Goal: Check status

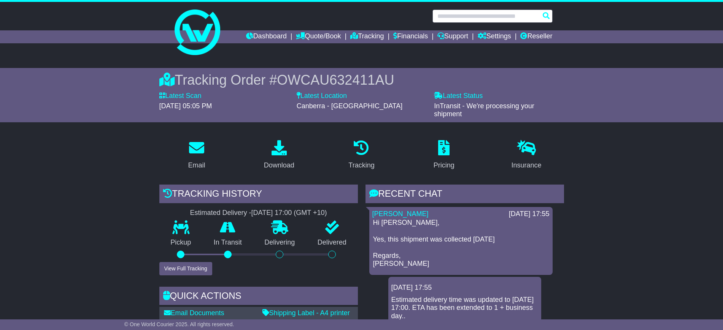
click at [479, 16] on input "text" at bounding box center [492, 16] width 120 height 13
paste input "**********"
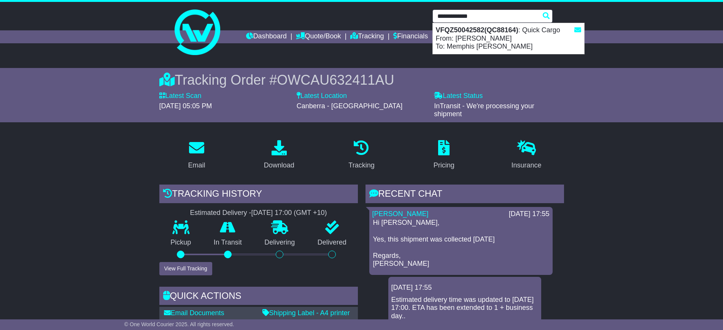
click at [469, 35] on div "VFQZ50042582(QC88164) : Quick Cargo From: [PERSON_NAME] To: Memphis [PERSON_NAM…" at bounding box center [508, 38] width 151 height 31
type input "**********"
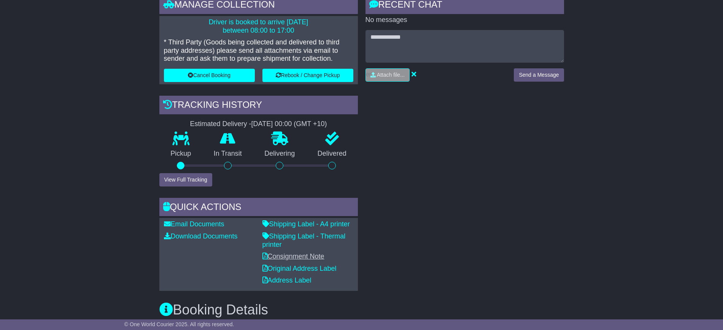
scroll to position [238, 0]
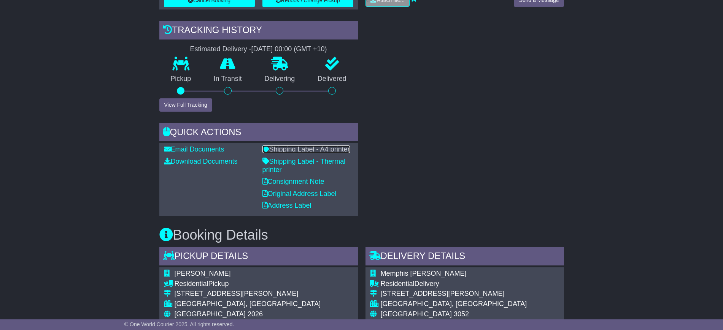
click at [310, 146] on link "Shipping Label - A4 printer" at bounding box center [305, 150] width 87 height 8
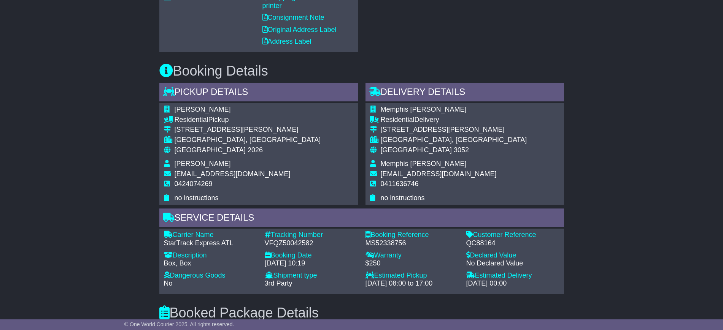
scroll to position [523, 0]
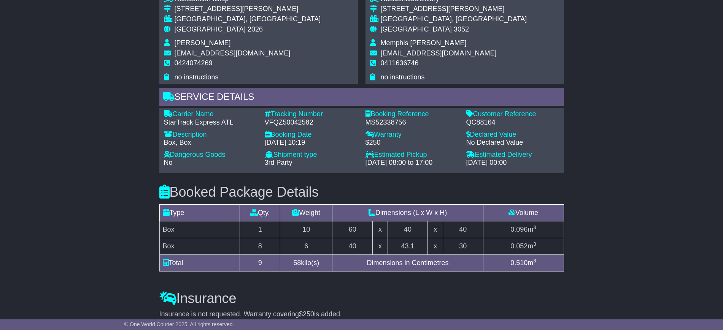
click at [483, 122] on div "QC88164" at bounding box center [512, 123] width 93 height 8
copy div "QC88164"
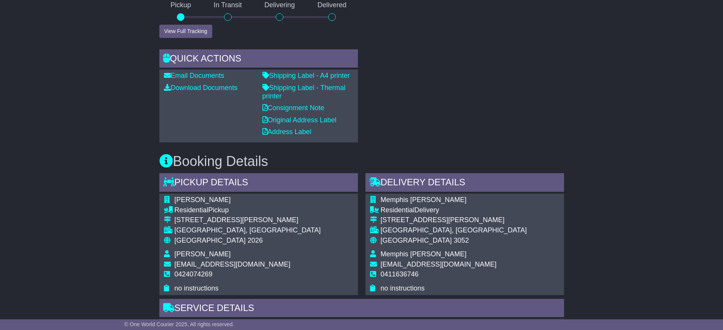
scroll to position [238, 0]
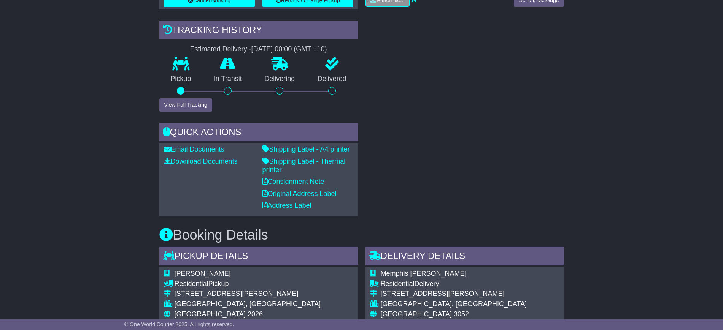
click at [289, 154] on div "Shipping Label - A4 printer Shipping Label - Thermal printer Consignment Note O…" at bounding box center [308, 180] width 98 height 68
click at [292, 154] on div "Shipping Label - A4 printer Shipping Label - Thermal printer Consignment Note O…" at bounding box center [308, 180] width 98 height 68
click at [297, 147] on link "Shipping Label - A4 printer" at bounding box center [305, 150] width 87 height 8
click at [383, 148] on div "RECENT CHAT Loading... No messages Attach file..." at bounding box center [465, 69] width 206 height 296
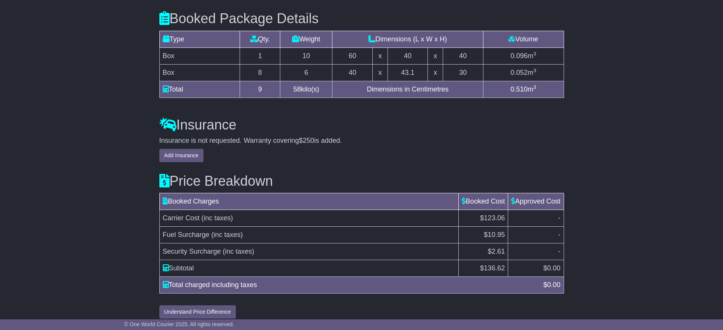
scroll to position [704, 0]
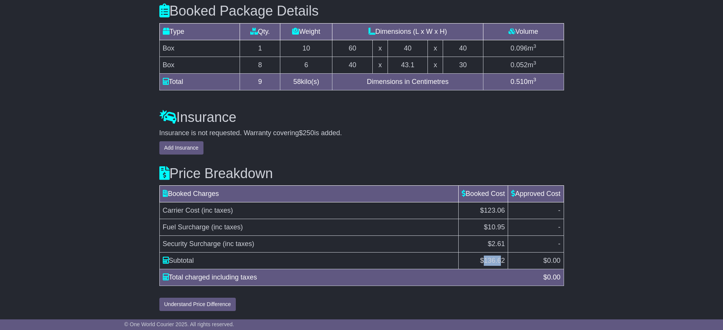
drag, startPoint x: 501, startPoint y: 261, endPoint x: 483, endPoint y: 265, distance: 18.6
click at [483, 265] on td "$ 136.62" at bounding box center [483, 261] width 49 height 17
click at [509, 258] on td "$ 0.00" at bounding box center [536, 261] width 56 height 17
drag, startPoint x: 505, startPoint y: 258, endPoint x: 477, endPoint y: 263, distance: 28.3
click at [477, 263] on td "$ 136.62" at bounding box center [483, 261] width 49 height 17
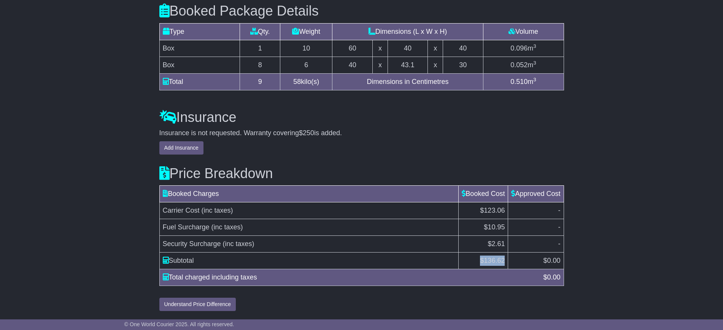
copy td "$ 136.62"
click at [499, 267] on td "$ 136.62" at bounding box center [483, 261] width 49 height 17
drag, startPoint x: 503, startPoint y: 261, endPoint x: 483, endPoint y: 264, distance: 21.0
click at [483, 264] on td "$ 136.62" at bounding box center [483, 261] width 49 height 17
copy span "136.62"
